Goal: Check status: Check status

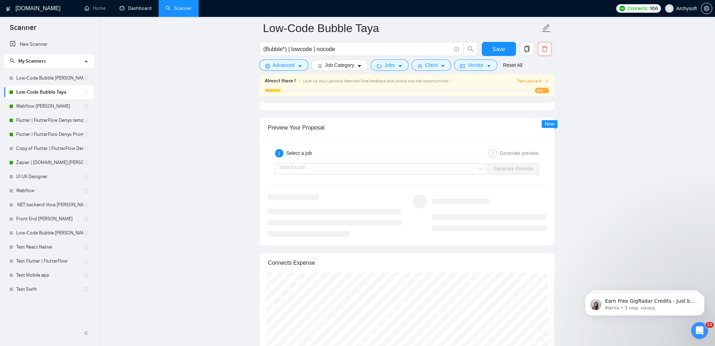
drag, startPoint x: 140, startPoint y: 10, endPoint x: 144, endPoint y: 47, distance: 37.1
click at [140, 10] on link "Dashboard" at bounding box center [136, 8] width 32 height 6
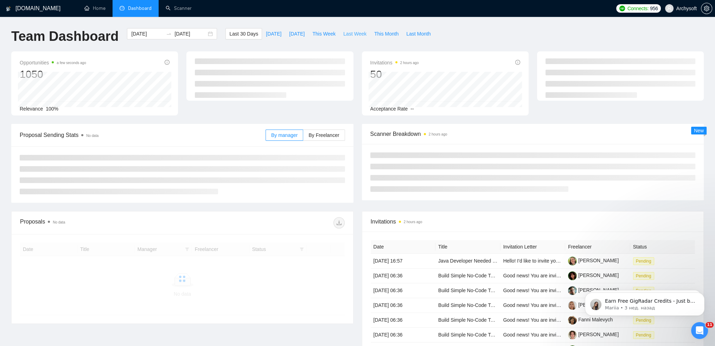
click at [351, 34] on span "Last Week" at bounding box center [354, 34] width 23 height 8
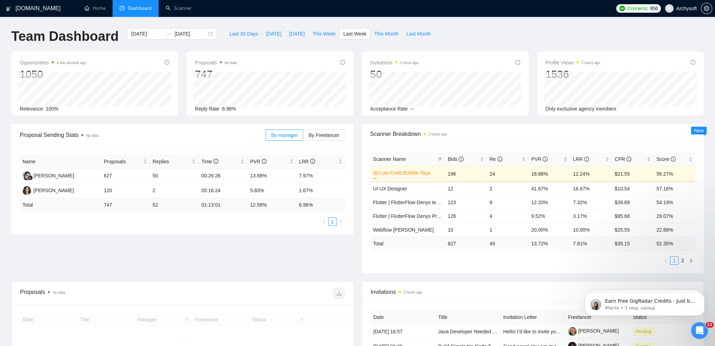
type input "[DATE]"
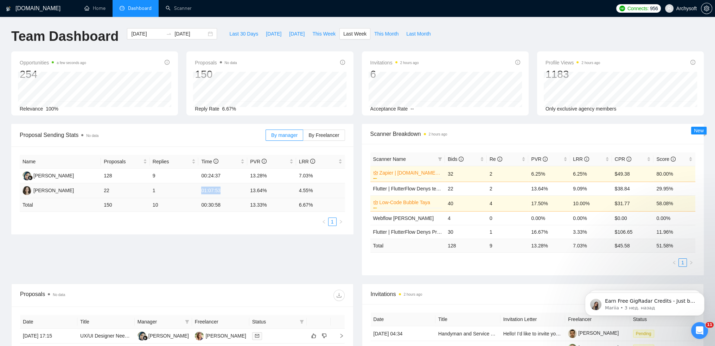
drag, startPoint x: 200, startPoint y: 190, endPoint x: 227, endPoint y: 191, distance: 26.4
click at [227, 191] on td "01:07:53" at bounding box center [222, 190] width 49 height 15
click at [222, 192] on td "01:07:53" at bounding box center [222, 190] width 49 height 15
click at [220, 191] on td "01:07:53" at bounding box center [222, 190] width 49 height 15
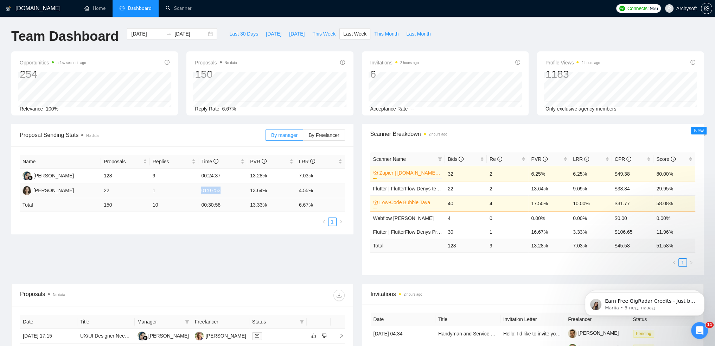
drag, startPoint x: 220, startPoint y: 191, endPoint x: 201, endPoint y: 192, distance: 19.0
click at [201, 192] on td "01:07:53" at bounding box center [222, 190] width 49 height 15
click at [202, 191] on td "01:07:53" at bounding box center [222, 190] width 49 height 15
drag, startPoint x: 200, startPoint y: 191, endPoint x: 220, endPoint y: 190, distance: 19.7
click at [220, 190] on td "01:07:53" at bounding box center [222, 190] width 49 height 15
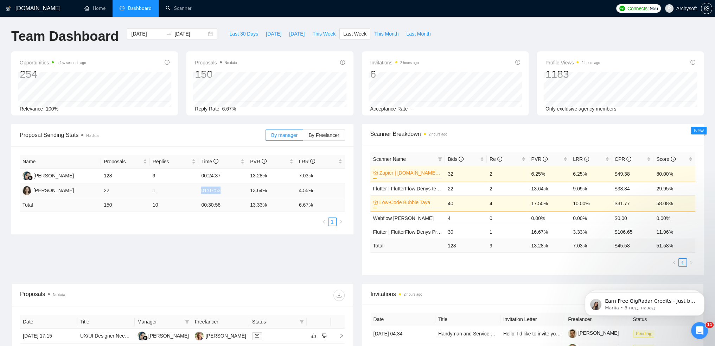
click at [214, 190] on td "01:07:53" at bounding box center [222, 190] width 49 height 15
drag, startPoint x: 220, startPoint y: 192, endPoint x: 203, endPoint y: 189, distance: 17.5
click at [203, 189] on td "01:07:53" at bounding box center [222, 190] width 49 height 15
click at [205, 191] on td "01:07:53" at bounding box center [222, 190] width 49 height 15
click at [202, 189] on td "01:07:53" at bounding box center [222, 190] width 49 height 15
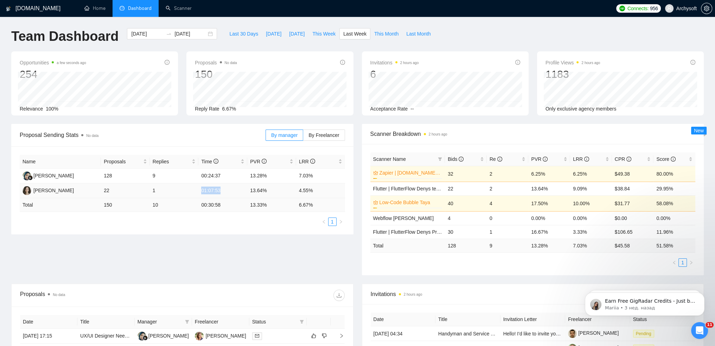
drag, startPoint x: 202, startPoint y: 192, endPoint x: 221, endPoint y: 190, distance: 19.6
click at [221, 190] on td "01:07:53" at bounding box center [222, 190] width 49 height 15
click at [220, 190] on td "01:07:53" at bounding box center [222, 190] width 49 height 15
drag, startPoint x: 220, startPoint y: 190, endPoint x: 199, endPoint y: 190, distance: 20.4
click at [199, 190] on td "01:07:53" at bounding box center [222, 190] width 49 height 15
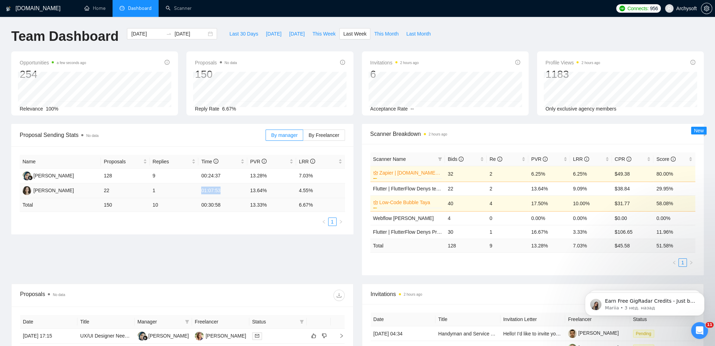
click at [208, 191] on td "01:07:53" at bounding box center [222, 190] width 49 height 15
drag, startPoint x: 201, startPoint y: 190, endPoint x: 227, endPoint y: 191, distance: 26.1
click at [227, 191] on td "01:07:53" at bounding box center [222, 190] width 49 height 15
click at [224, 191] on td "01:07:53" at bounding box center [222, 190] width 49 height 15
drag, startPoint x: 220, startPoint y: 191, endPoint x: 202, endPoint y: 190, distance: 18.0
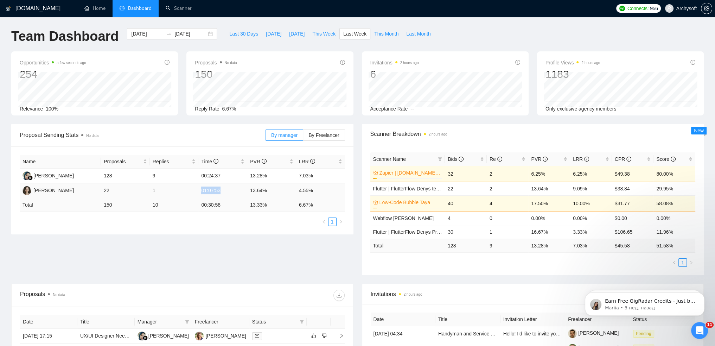
click at [202, 190] on td "01:07:53" at bounding box center [222, 190] width 49 height 15
click at [206, 192] on td "01:07:53" at bounding box center [222, 190] width 49 height 15
drag, startPoint x: 201, startPoint y: 191, endPoint x: 219, endPoint y: 192, distance: 17.6
click at [220, 192] on td "01:07:53" at bounding box center [222, 190] width 49 height 15
click at [220, 190] on td "01:07:53" at bounding box center [222, 190] width 49 height 15
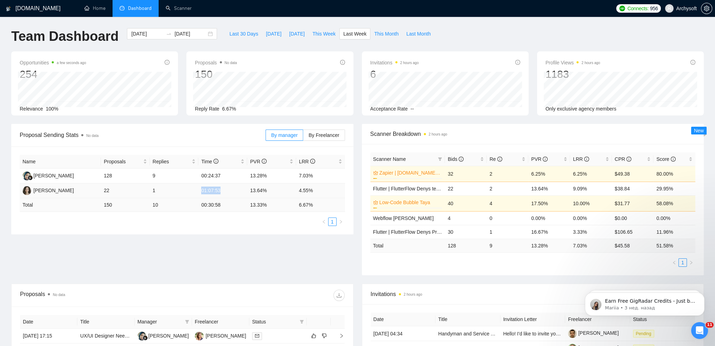
click at [220, 190] on td "01:07:53" at bounding box center [222, 190] width 49 height 15
drag, startPoint x: 219, startPoint y: 189, endPoint x: 198, endPoint y: 184, distance: 20.9
click at [198, 184] on td "01:07:53" at bounding box center [222, 190] width 49 height 15
click at [205, 188] on td "01:07:53" at bounding box center [222, 190] width 49 height 15
click at [202, 190] on td "01:07:53" at bounding box center [222, 190] width 49 height 15
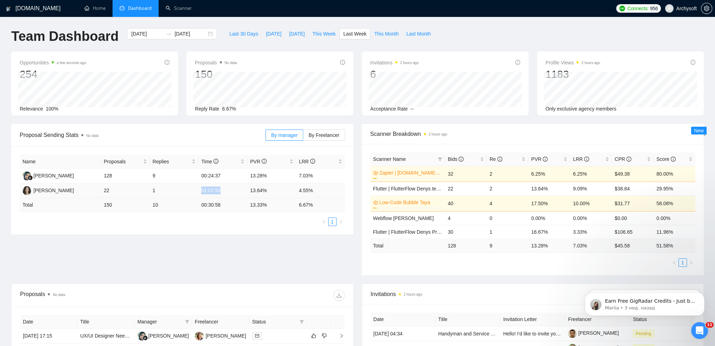
drag, startPoint x: 202, startPoint y: 190, endPoint x: 222, endPoint y: 192, distance: 20.1
click at [222, 192] on td "01:07:53" at bounding box center [222, 190] width 49 height 15
click at [221, 191] on td "01:07:53" at bounding box center [222, 190] width 49 height 15
click at [219, 191] on td "01:07:53" at bounding box center [222, 190] width 49 height 15
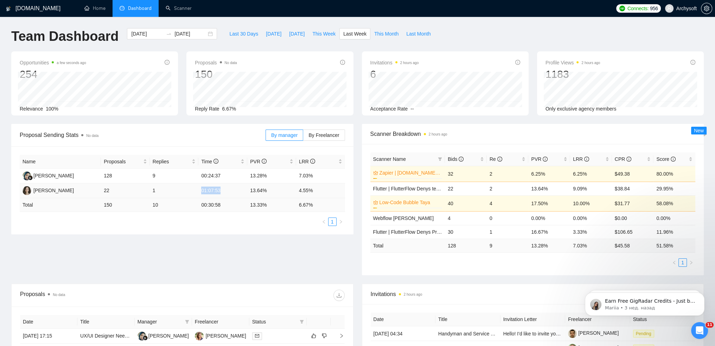
drag, startPoint x: 219, startPoint y: 191, endPoint x: 200, endPoint y: 190, distance: 19.4
click at [200, 190] on td "01:07:53" at bounding box center [222, 190] width 49 height 15
click at [202, 190] on td "01:07:53" at bounding box center [222, 190] width 49 height 15
drag, startPoint x: 202, startPoint y: 190, endPoint x: 223, endPoint y: 192, distance: 21.9
click at [223, 192] on td "01:07:53" at bounding box center [222, 190] width 49 height 15
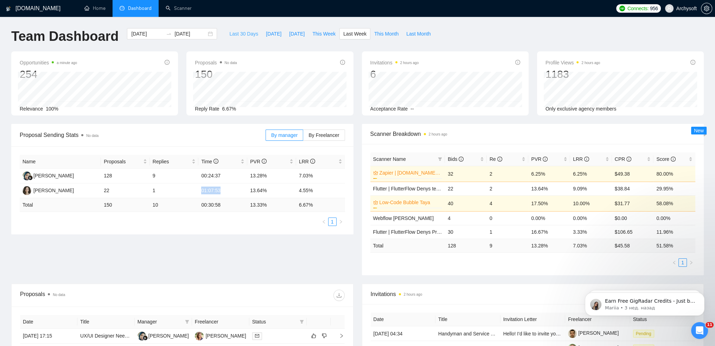
click at [236, 33] on span "Last 30 Days" at bounding box center [243, 34] width 29 height 8
type input "[DATE]"
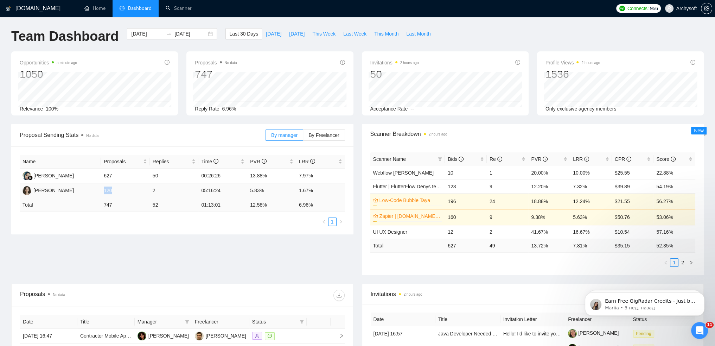
drag, startPoint x: 103, startPoint y: 188, endPoint x: 111, endPoint y: 189, distance: 8.2
click at [111, 189] on td "120" at bounding box center [125, 190] width 49 height 15
click at [112, 189] on td "120" at bounding box center [125, 190] width 49 height 15
